Goal: Task Accomplishment & Management: Use online tool/utility

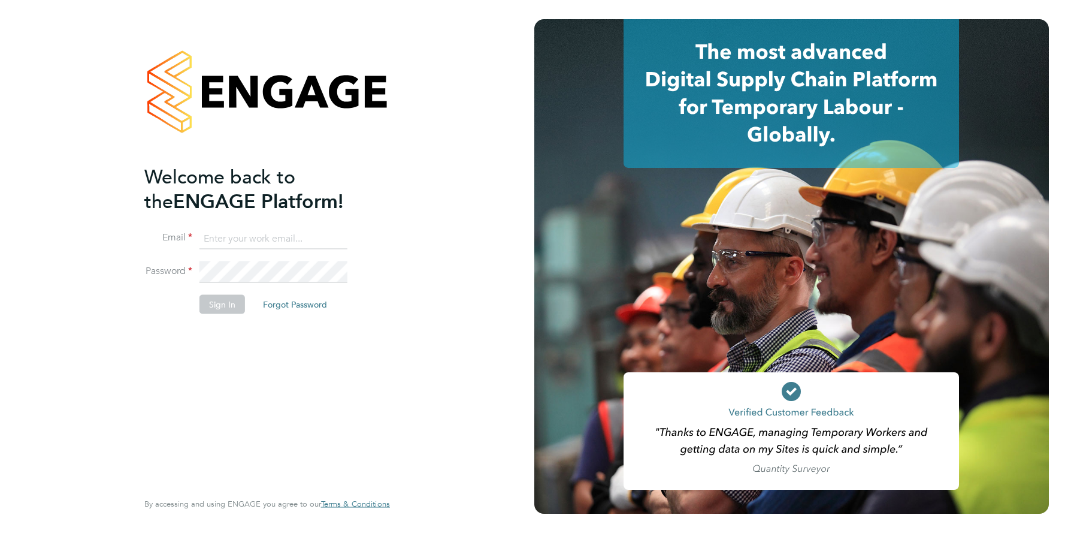
click at [243, 239] on input at bounding box center [274, 239] width 148 height 22
type input "support@engagelabs.io"
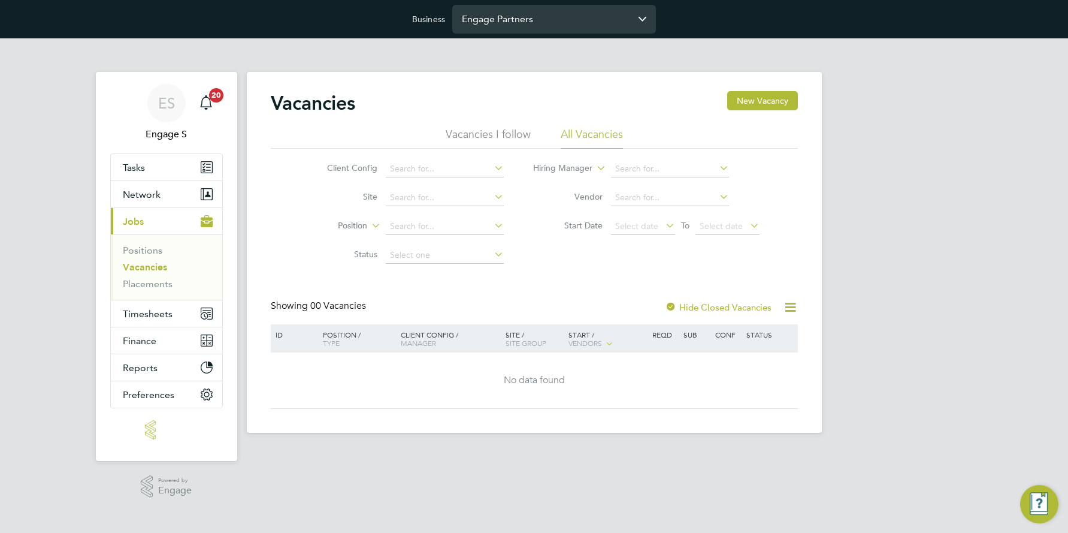
click at [553, 18] on input "Engage Partners" at bounding box center [554, 19] width 204 height 28
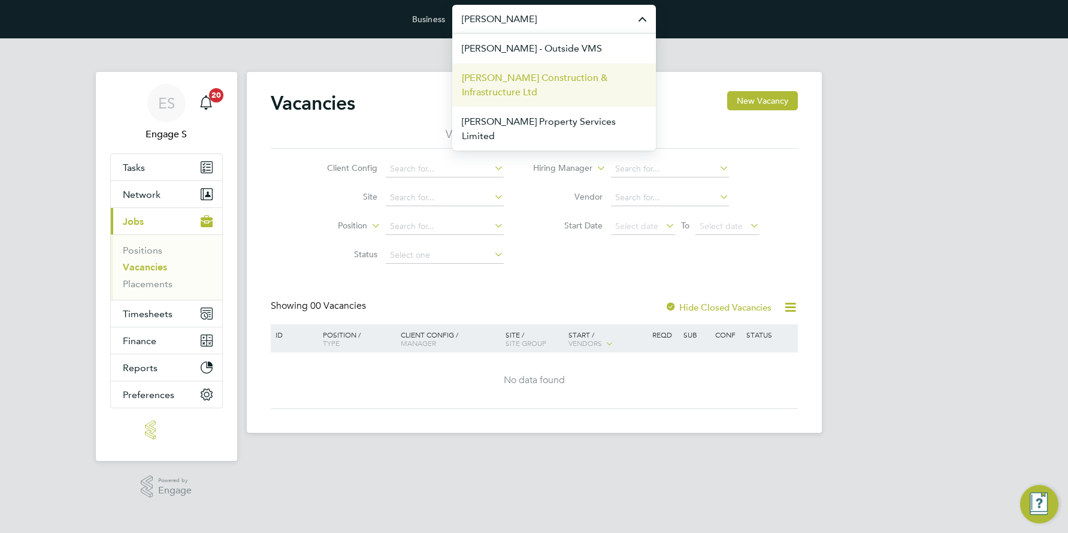
click at [529, 80] on span "[PERSON_NAME] Construction & Infrastructure Ltd" at bounding box center [554, 85] width 185 height 29
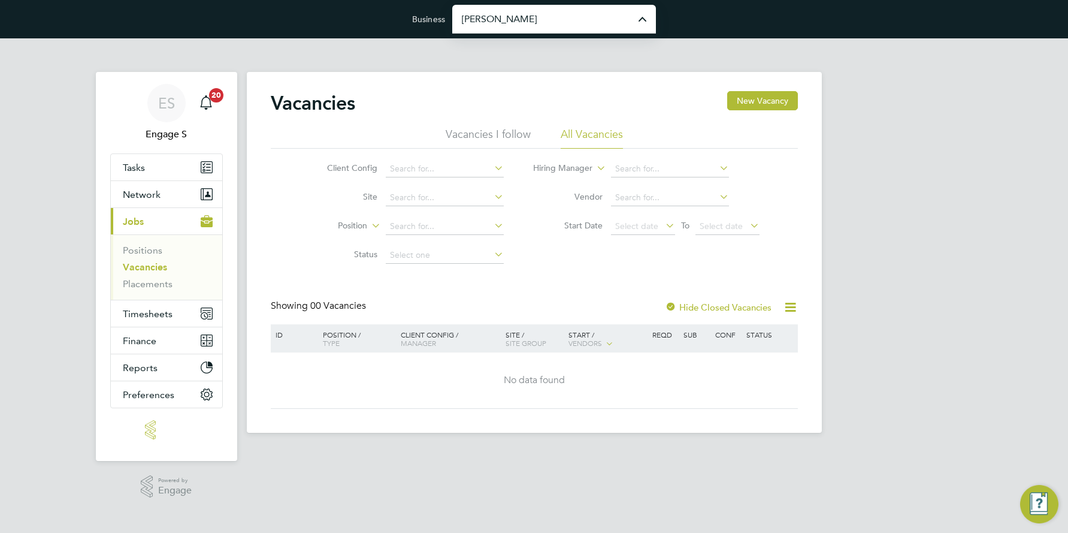
type input "[PERSON_NAME] Construction & Infrastructure Ltd"
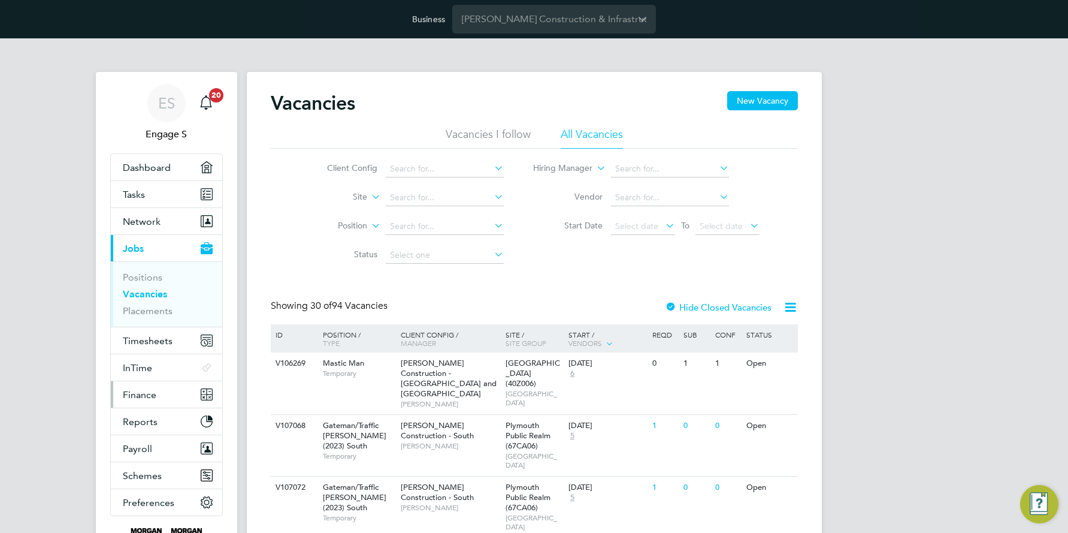
click at [143, 393] on span "Finance" at bounding box center [140, 394] width 34 height 11
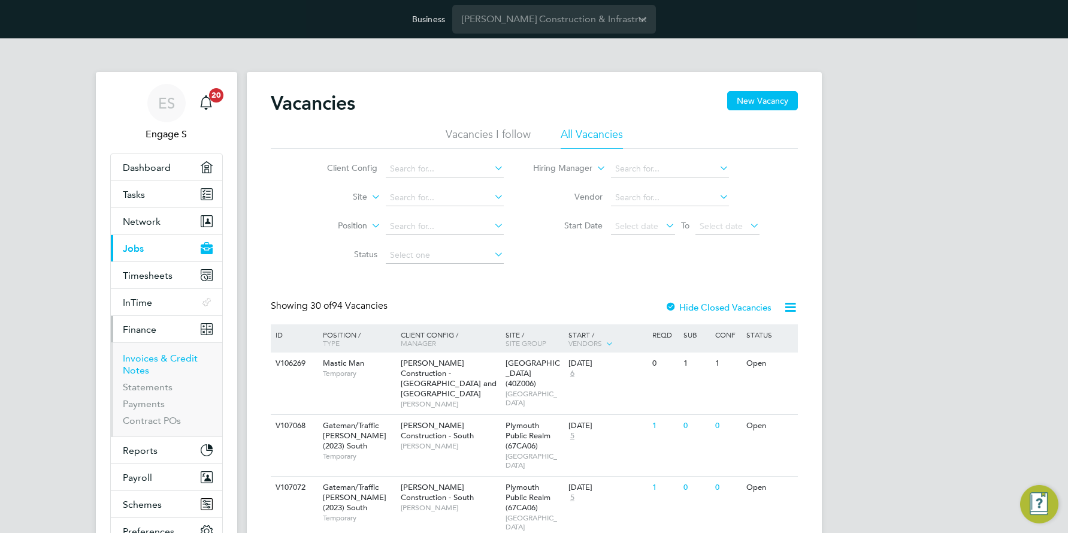
click at [158, 358] on link "Invoices & Credit Notes" at bounding box center [160, 363] width 75 height 23
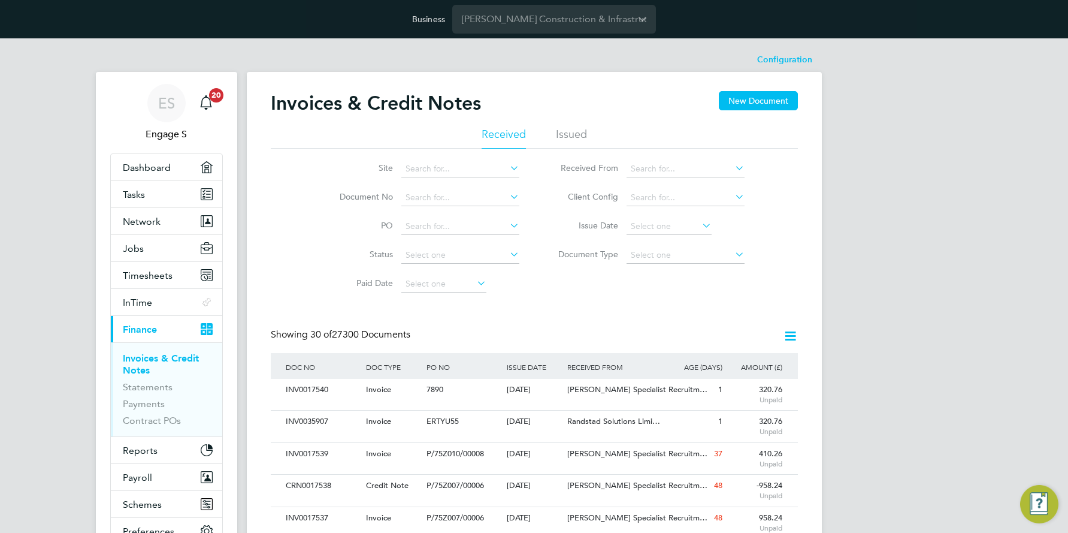
click at [508, 170] on icon at bounding box center [508, 167] width 0 height 17
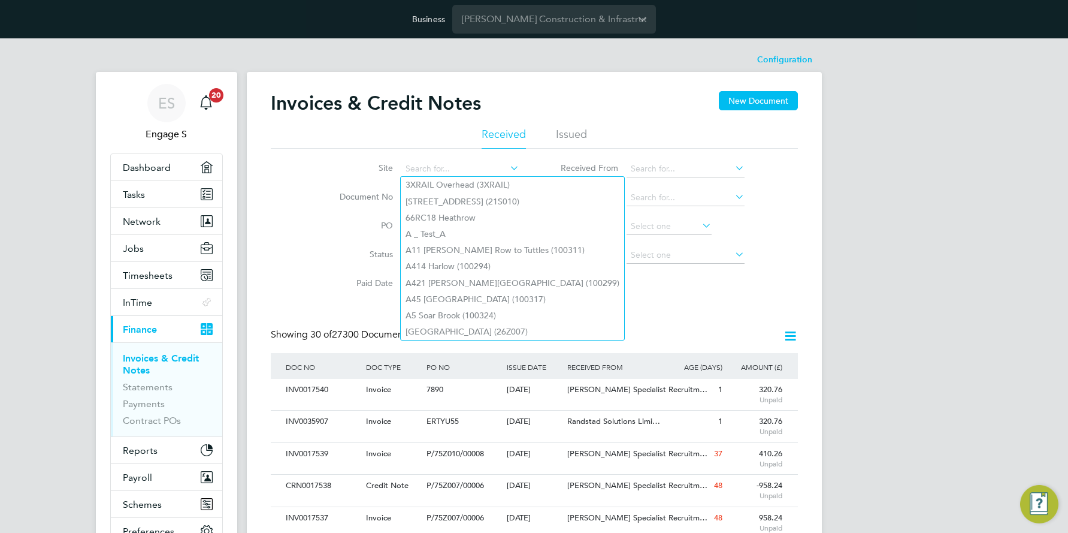
click at [364, 182] on li "Site" at bounding box center [421, 169] width 225 height 29
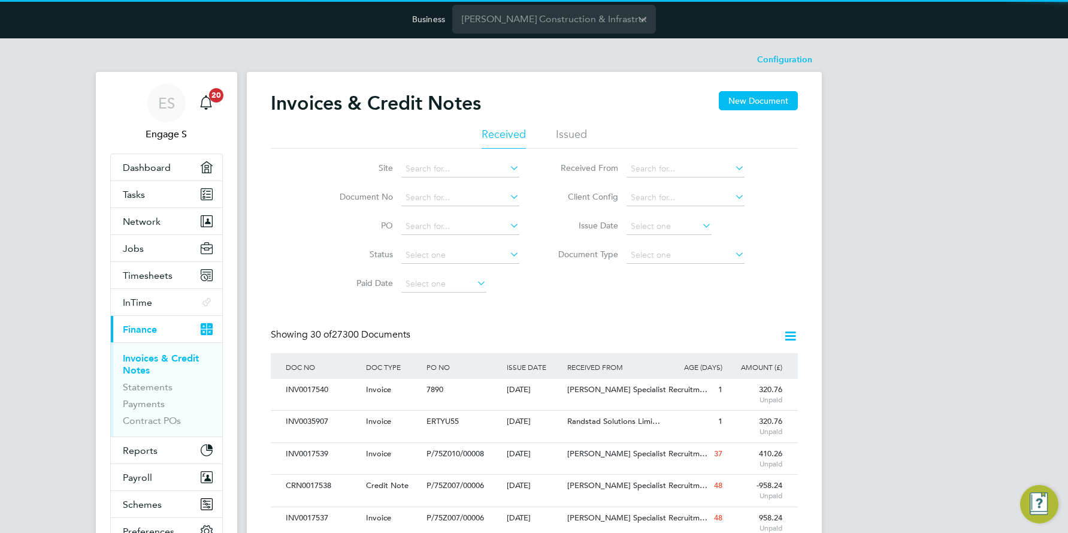
scroll to position [23, 81]
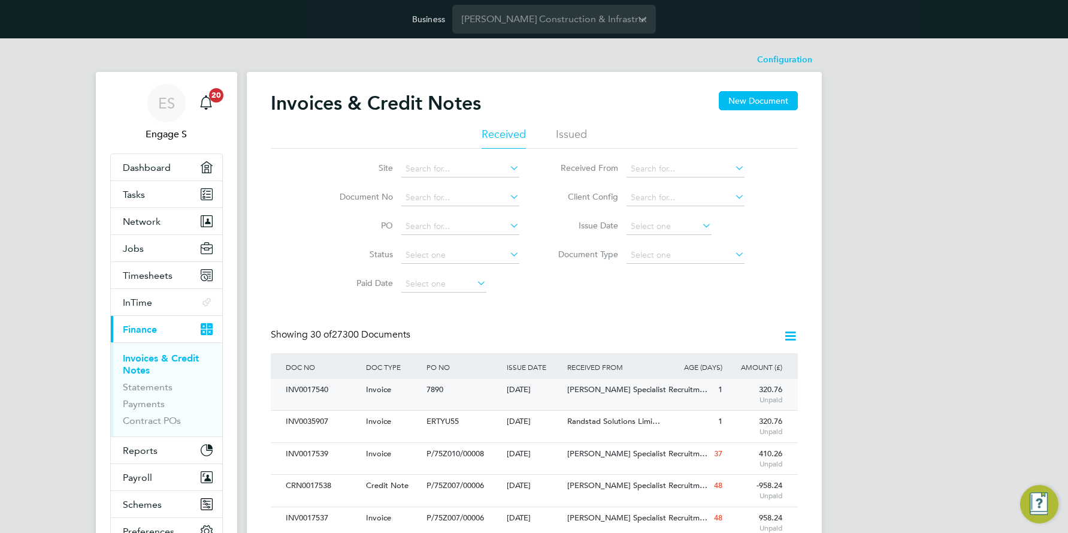
click at [327, 390] on div "INV0017540" at bounding box center [323, 390] width 80 height 22
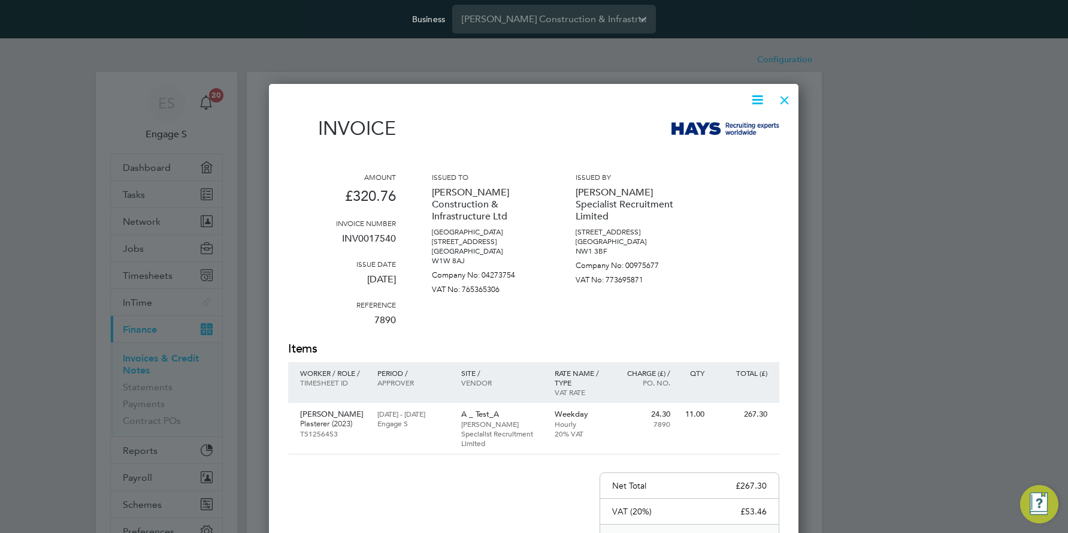
click at [606, 387] on div "Rate name / type VAT rate" at bounding box center [581, 382] width 64 height 41
click at [367, 237] on p "INV0017540" at bounding box center [342, 243] width 108 height 31
copy p "INV0017540"
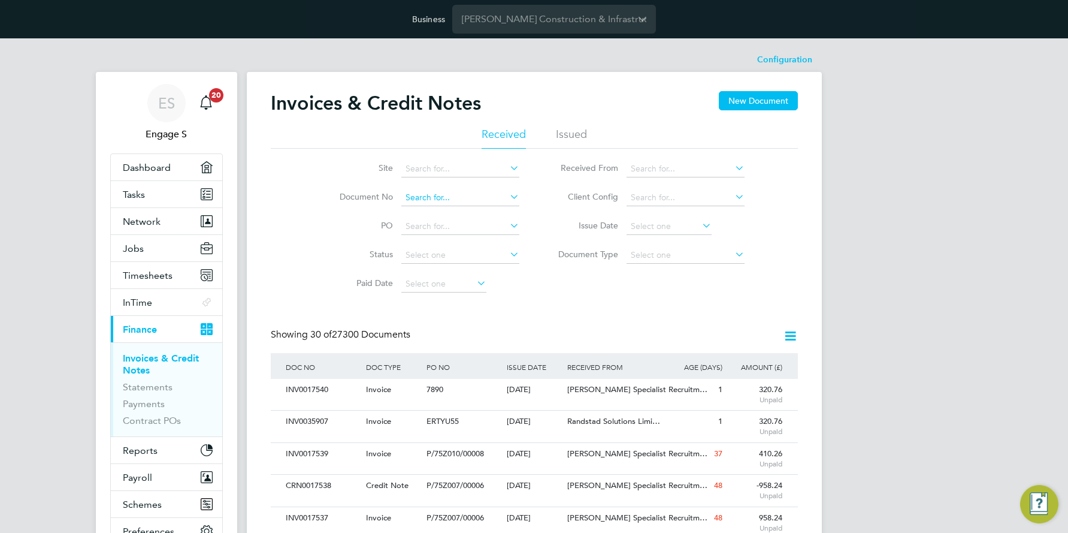
click at [424, 194] on input at bounding box center [461, 197] width 118 height 17
paste input "INV0017540"
type input "INV0017540"
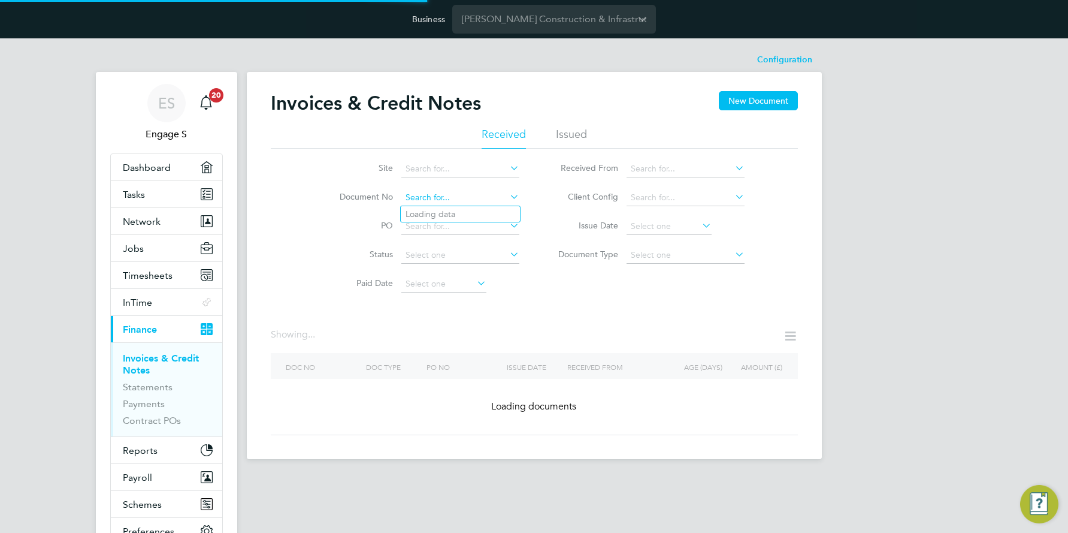
click at [424, 200] on input at bounding box center [461, 197] width 118 height 17
paste input "INV0017540"
type input "INV0017540"
click at [439, 216] on b "INV0017540" at bounding box center [430, 214] width 48 height 10
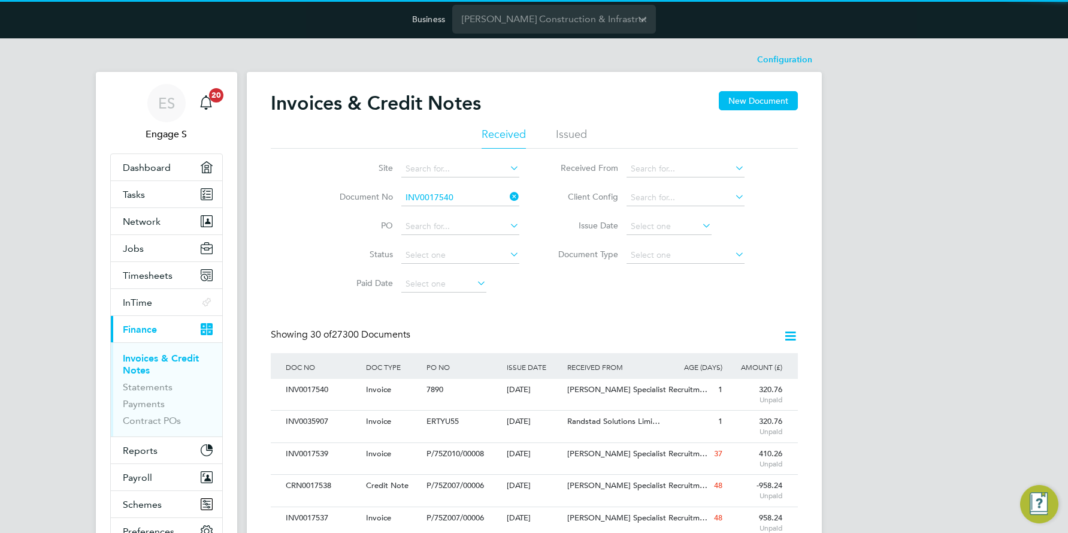
scroll to position [23, 81]
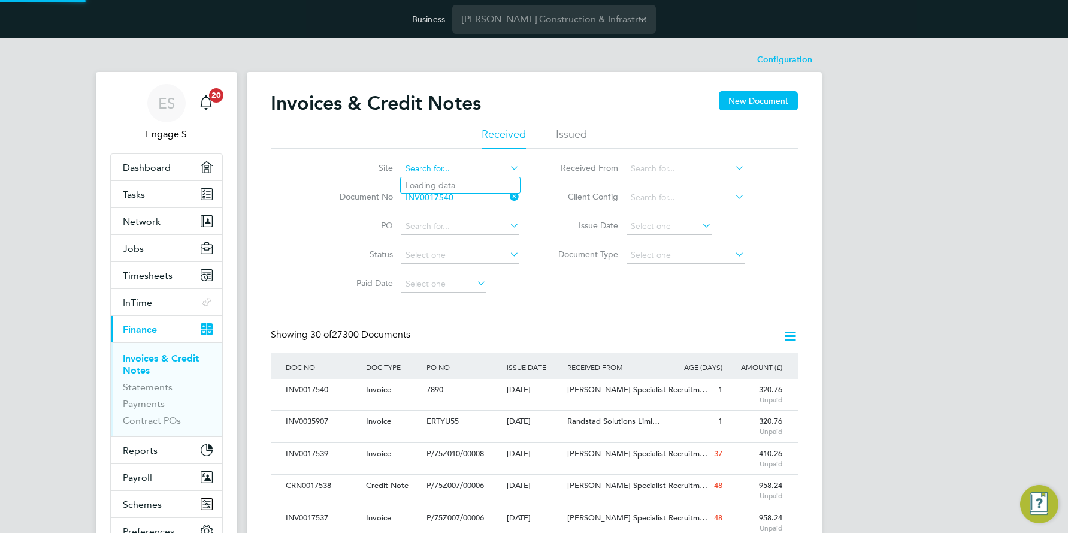
click at [505, 164] on input at bounding box center [461, 169] width 118 height 17
click at [467, 185] on li "3XRAIL Overhead (3XRAIL)" at bounding box center [513, 185] width 224 height 16
type input "3XRAIL Overhead (3XRAIL)"
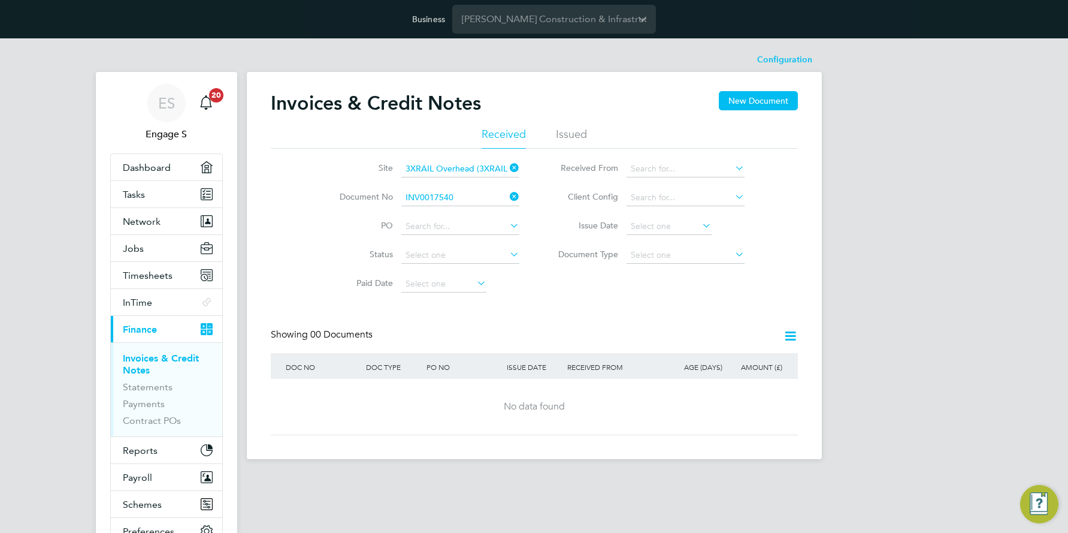
click at [508, 167] on icon at bounding box center [508, 167] width 0 height 17
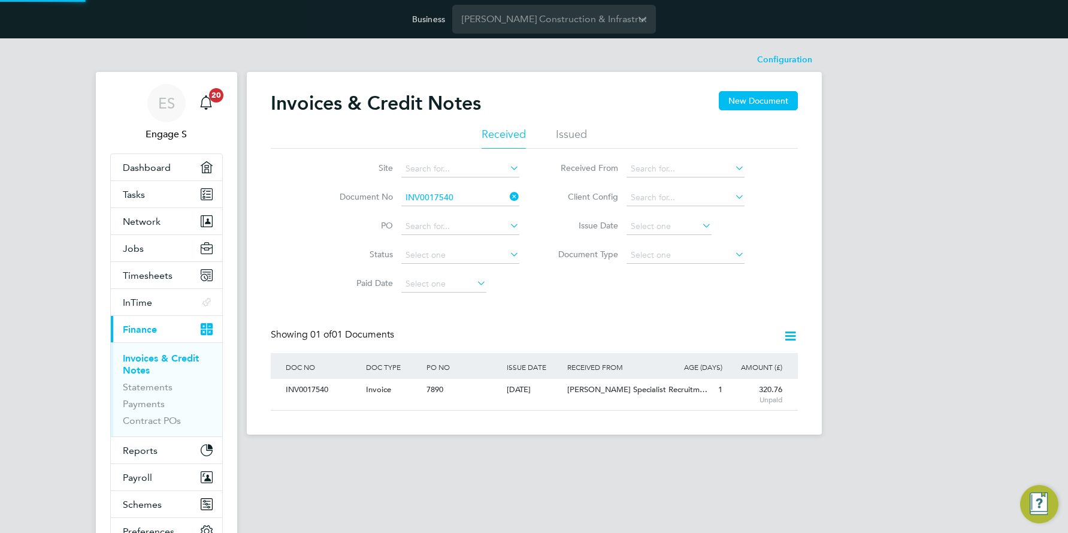
scroll to position [23, 101]
click at [508, 169] on icon at bounding box center [508, 167] width 0 height 17
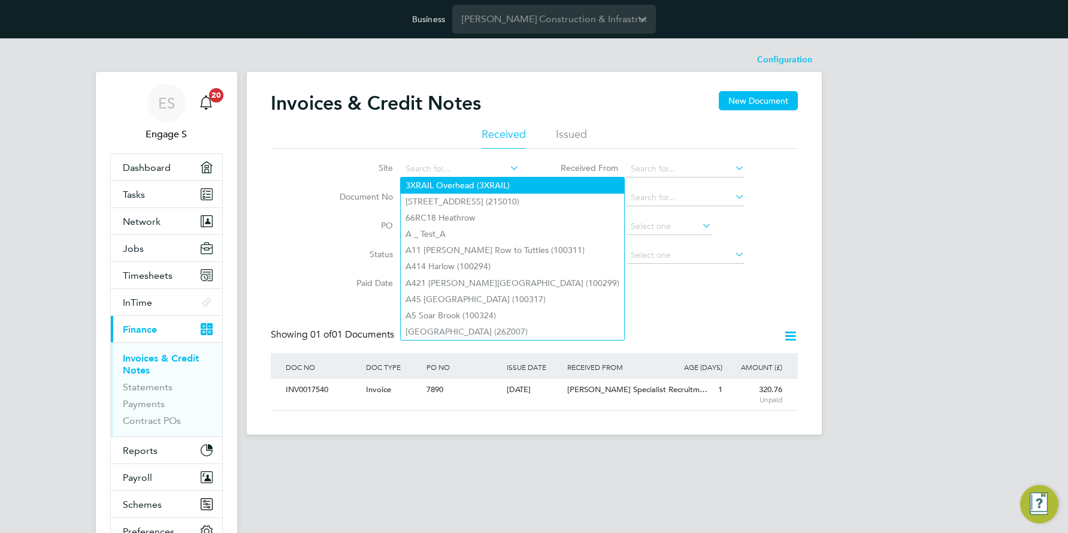
click at [479, 185] on li "3XRAIL Overhead (3XRAIL)" at bounding box center [513, 185] width 224 height 16
type input "3XRAIL Overhead (3XRAIL)"
